Goal: Task Accomplishment & Management: Manage account settings

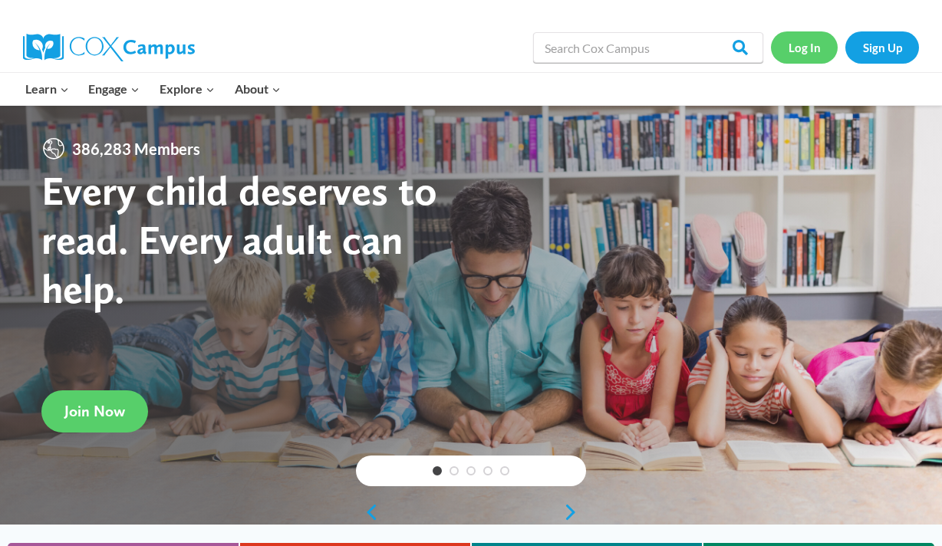
click at [808, 42] on link "Log In" at bounding box center [804, 46] width 67 height 31
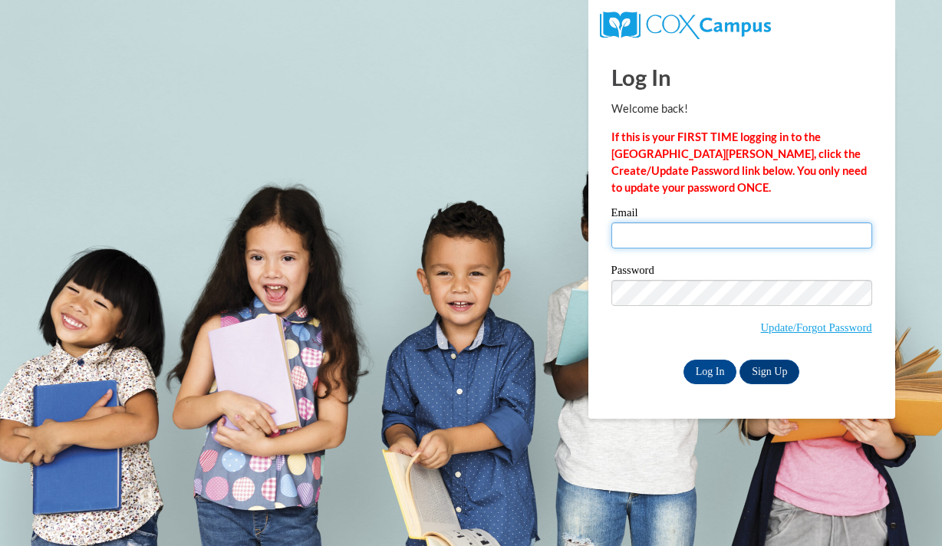
click at [652, 230] on input "Email" at bounding box center [741, 235] width 261 height 26
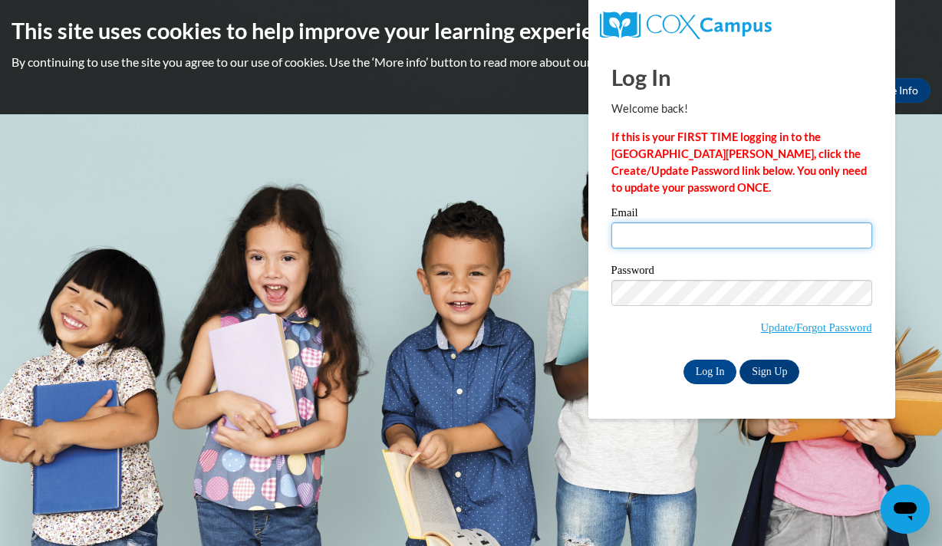
type input "chelsea.villar@k12.hi.us"
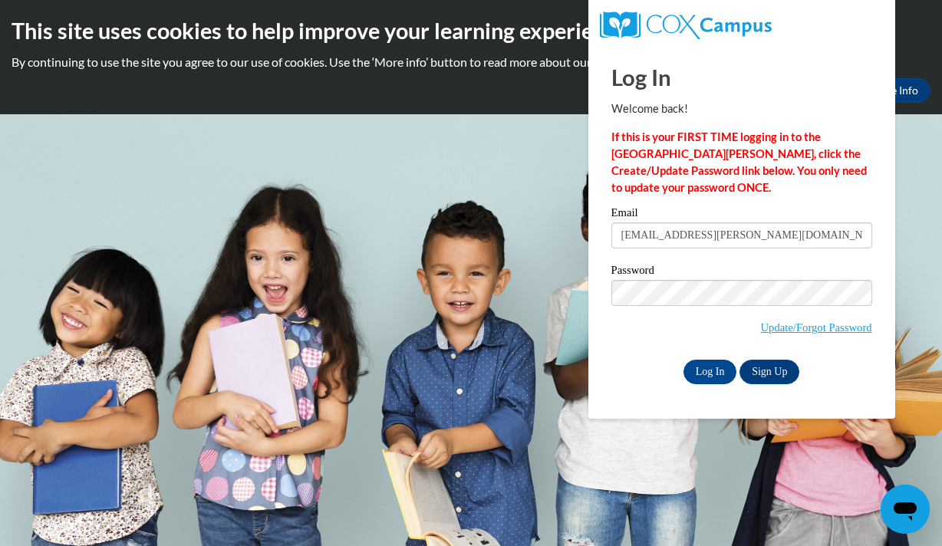
click at [734, 267] on label "Password" at bounding box center [741, 272] width 261 height 15
click at [716, 373] on input "Log In" at bounding box center [710, 372] width 54 height 25
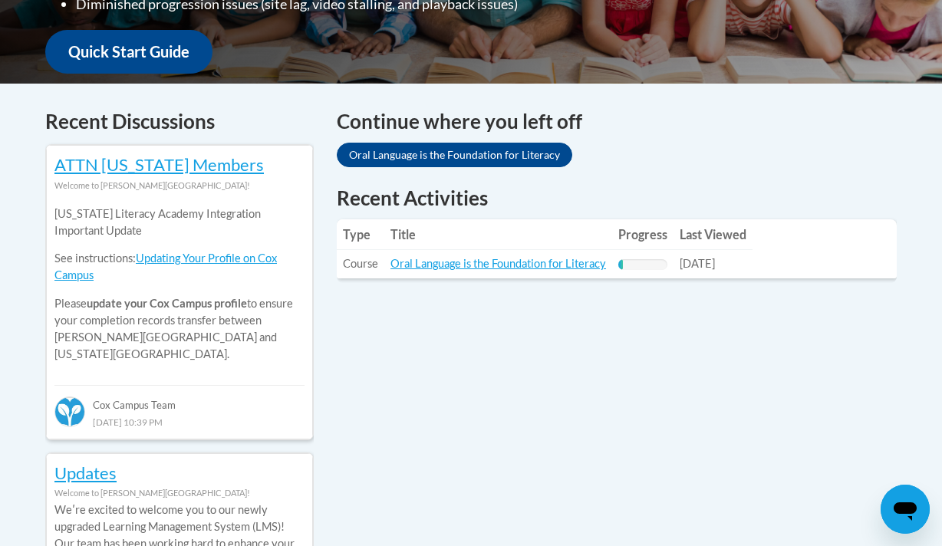
scroll to position [611, 0]
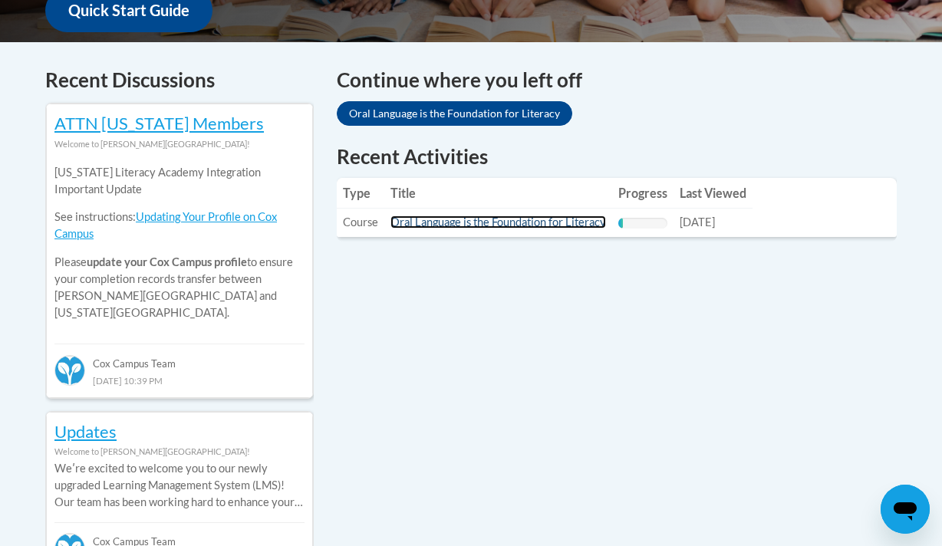
click at [485, 224] on link "Oral Language is the Foundation for Literacy" at bounding box center [498, 222] width 216 height 13
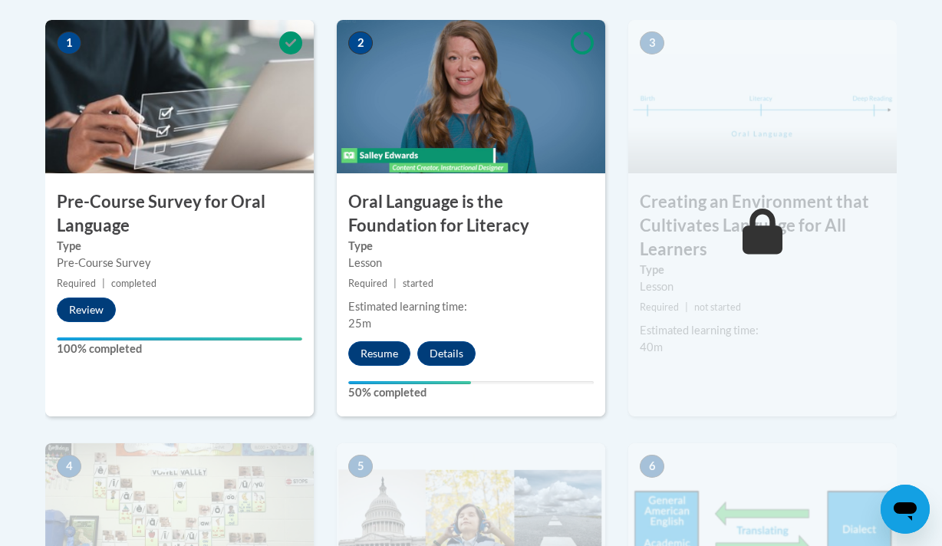
scroll to position [532, 0]
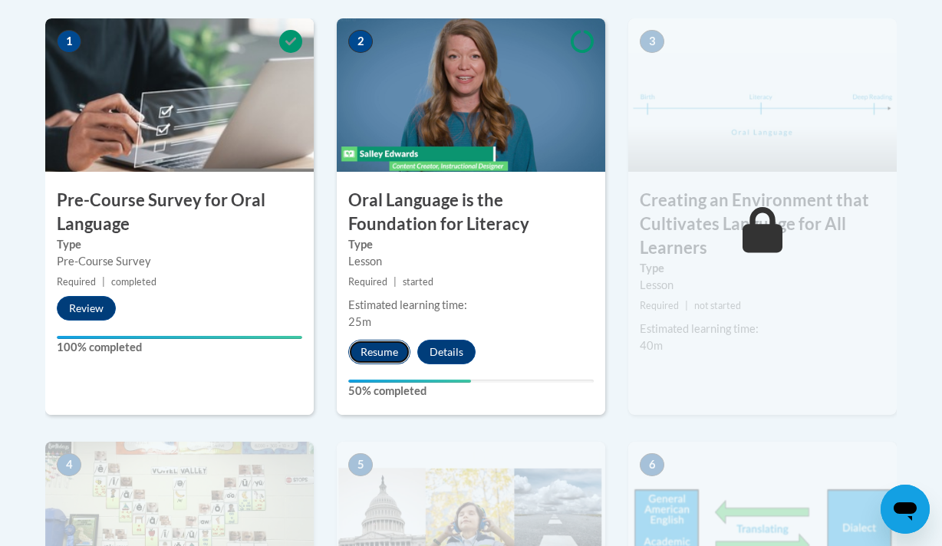
click at [397, 354] on button "Resume" at bounding box center [379, 352] width 62 height 25
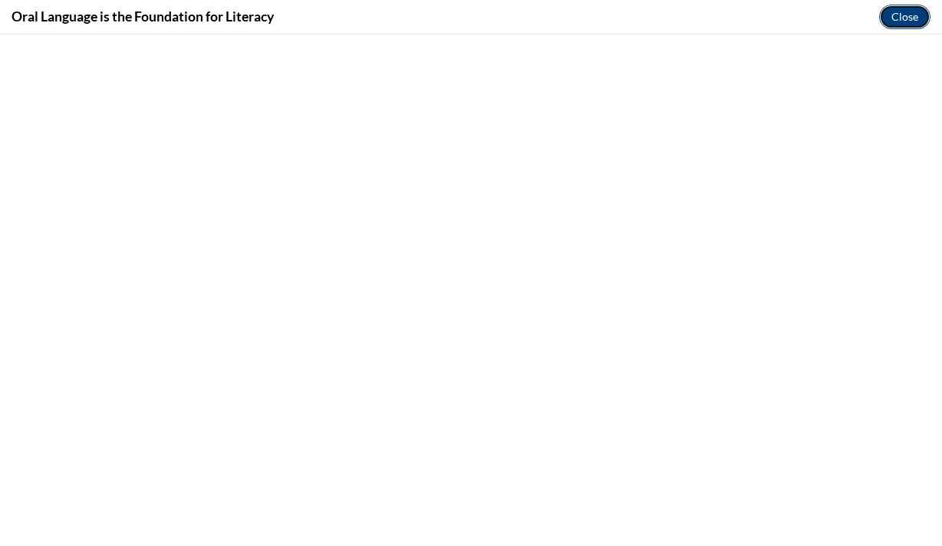
click at [905, 26] on button "Close" at bounding box center [904, 17] width 51 height 25
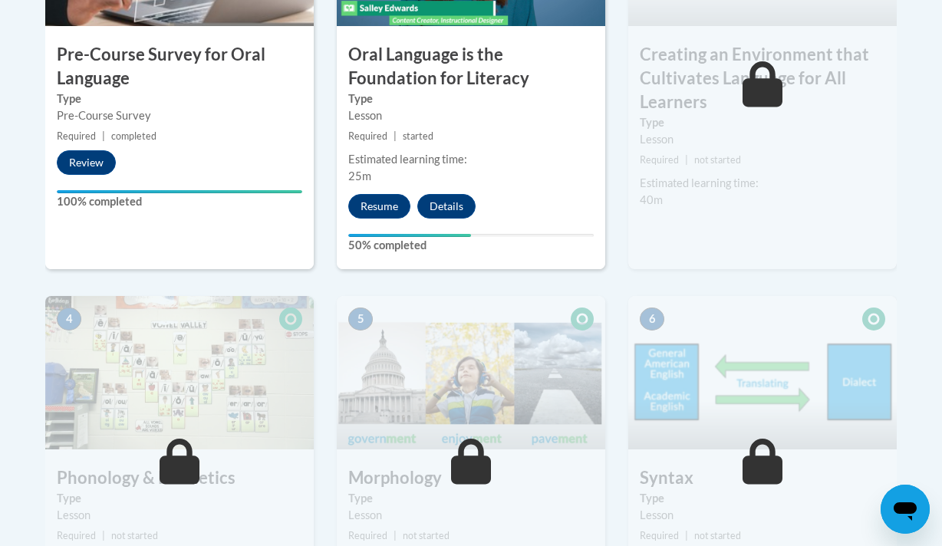
scroll to position [653, 0]
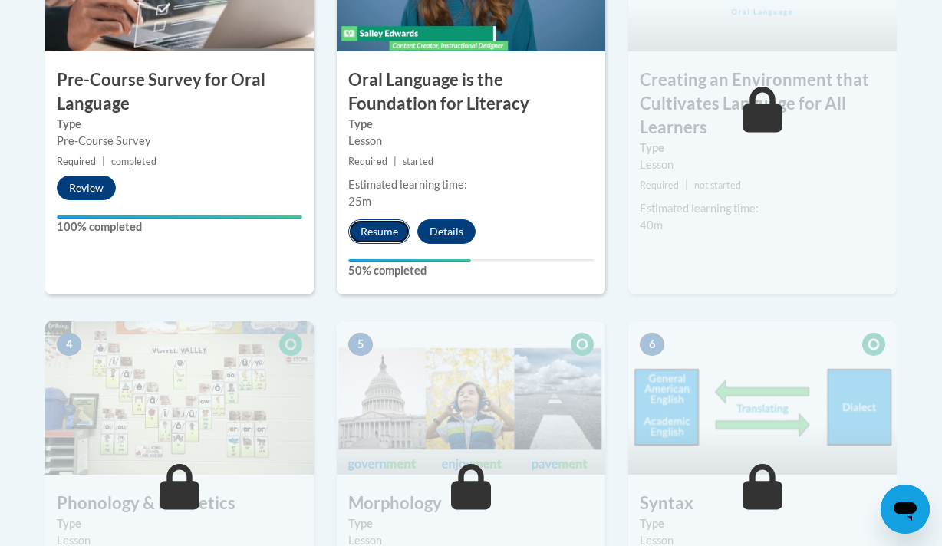
click at [382, 232] on button "Resume" at bounding box center [379, 231] width 62 height 25
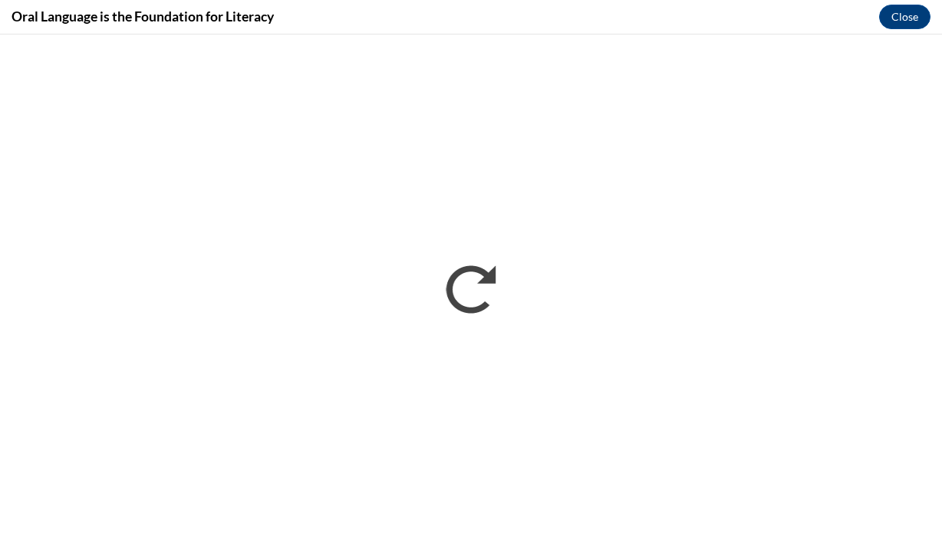
scroll to position [0, 0]
